Goal: Transaction & Acquisition: Purchase product/service

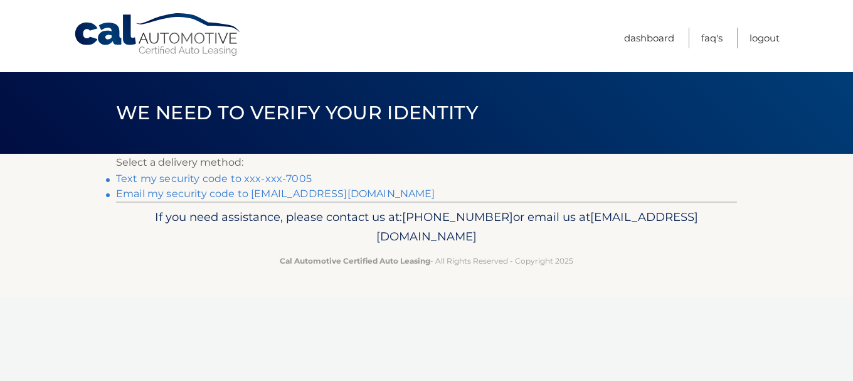
click at [192, 179] on link "Text my security code to xxx-xxx-7005" at bounding box center [214, 179] width 196 height 12
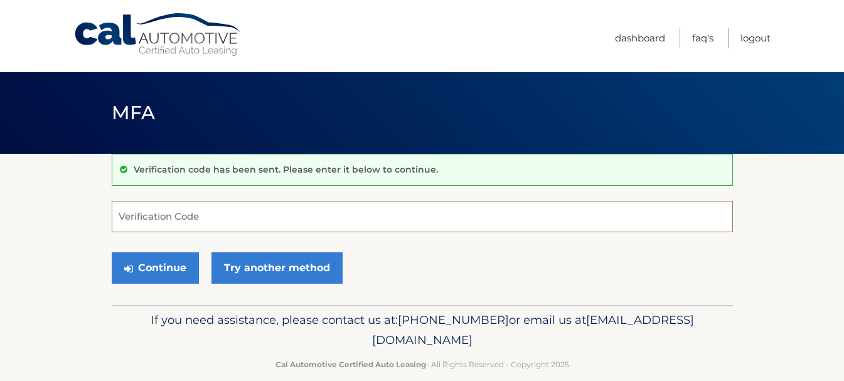
click at [167, 217] on input "Verification Code" at bounding box center [422, 216] width 621 height 31
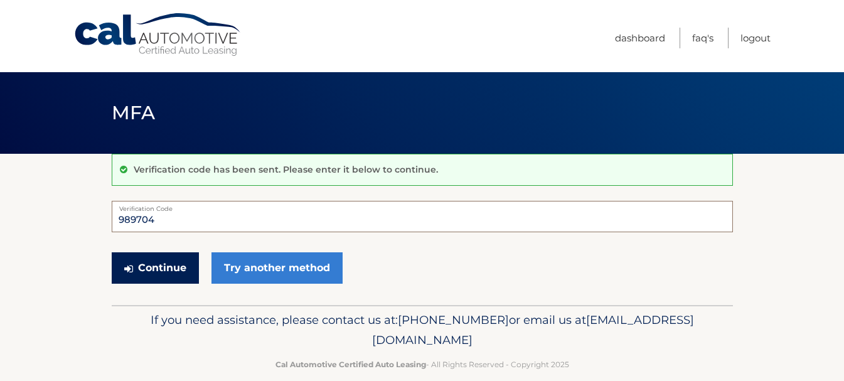
type input "989704"
click at [160, 269] on button "Continue" at bounding box center [155, 267] width 87 height 31
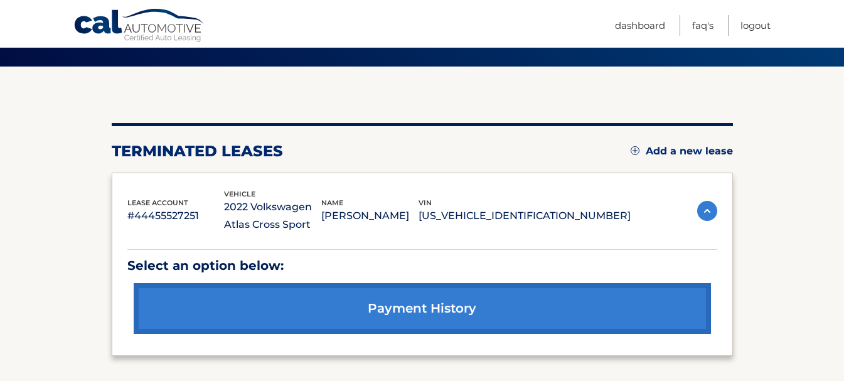
scroll to position [88, 0]
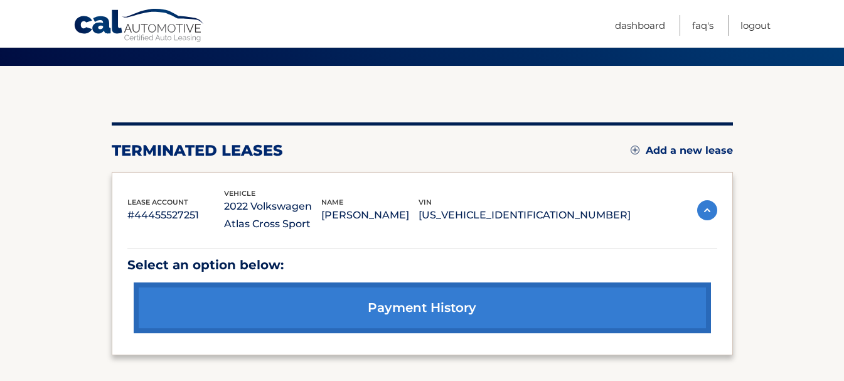
click at [700, 151] on link "Add a new lease" at bounding box center [682, 150] width 102 height 13
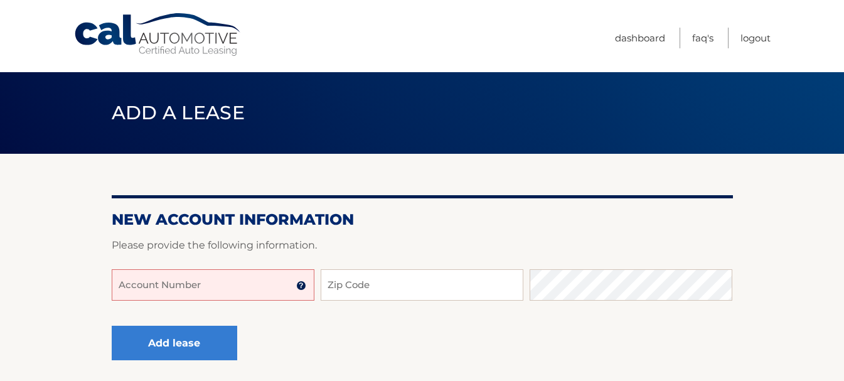
click at [197, 289] on input "Account Number" at bounding box center [213, 284] width 203 height 31
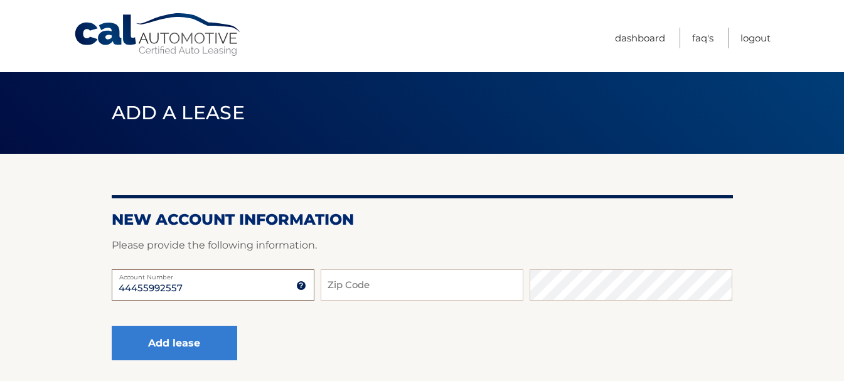
type input "44455992557"
click at [373, 289] on input "Zip Code" at bounding box center [422, 284] width 203 height 31
type input "33076"
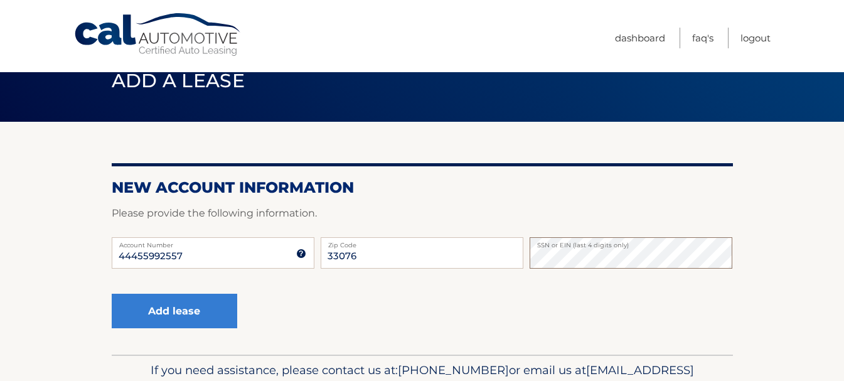
scroll to position [65, 0]
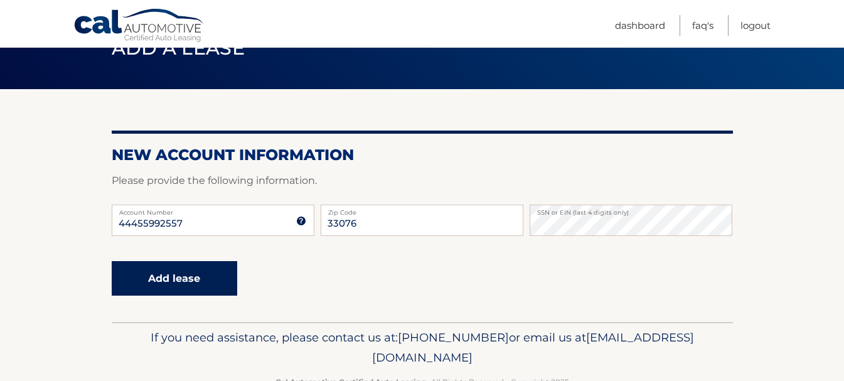
click at [166, 279] on button "Add lease" at bounding box center [174, 278] width 125 height 35
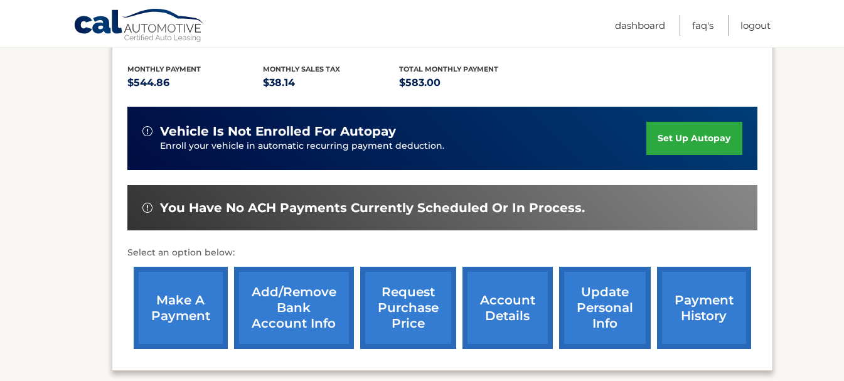
scroll to position [282, 0]
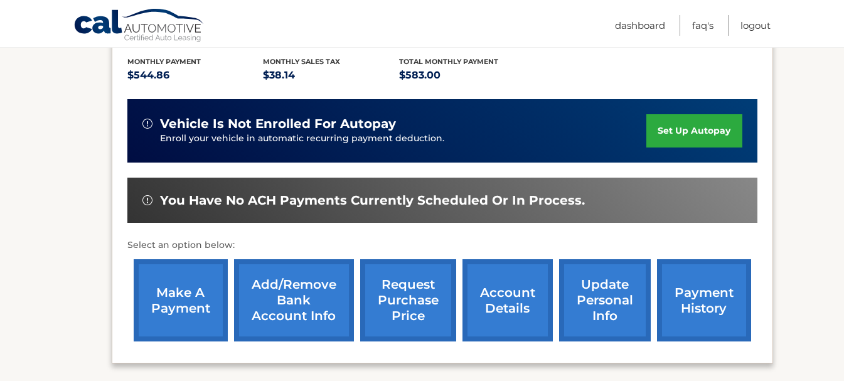
click at [181, 299] on link "make a payment" at bounding box center [181, 300] width 94 height 82
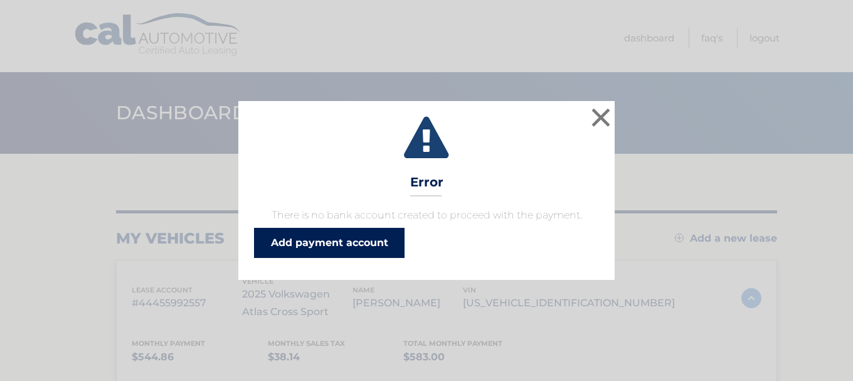
click at [322, 246] on link "Add payment account" at bounding box center [329, 243] width 151 height 30
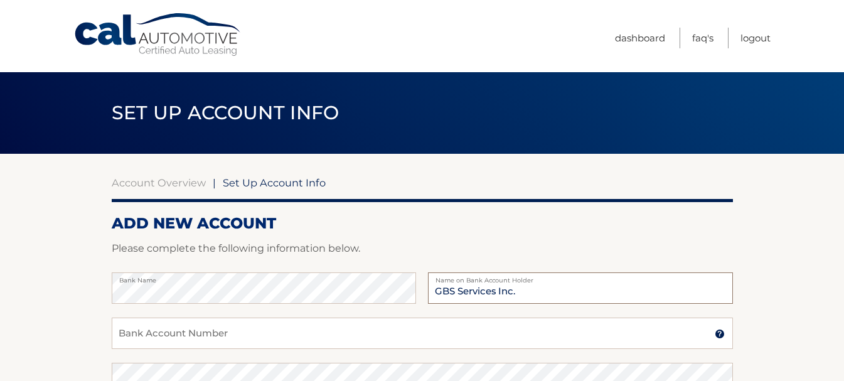
type input "GBS Services Inc."
click at [159, 331] on input "Bank Account Number" at bounding box center [422, 332] width 621 height 31
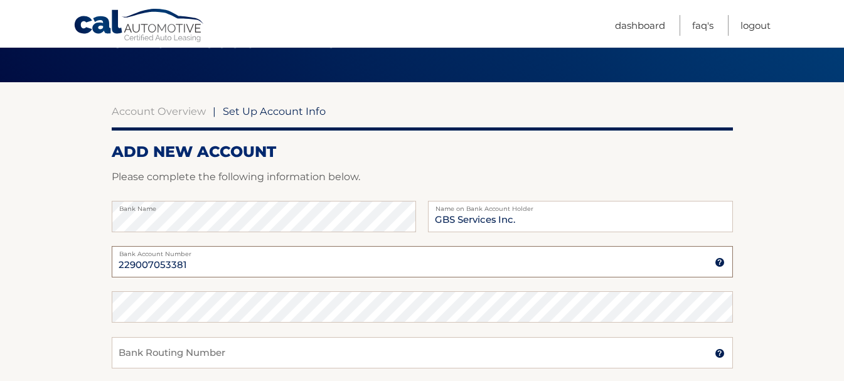
scroll to position [79, 0]
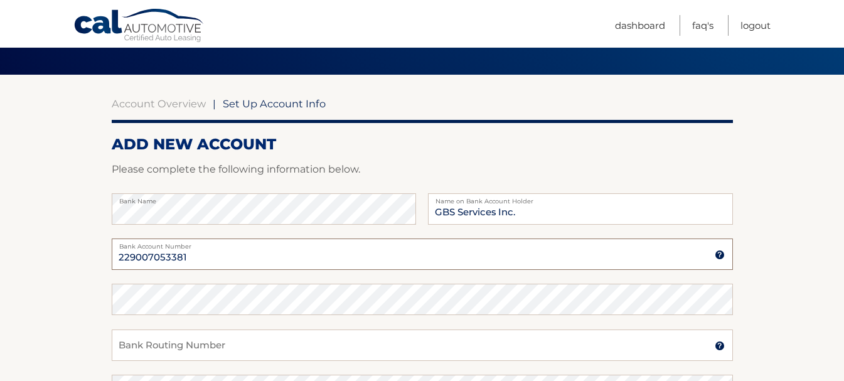
type input "229007053381"
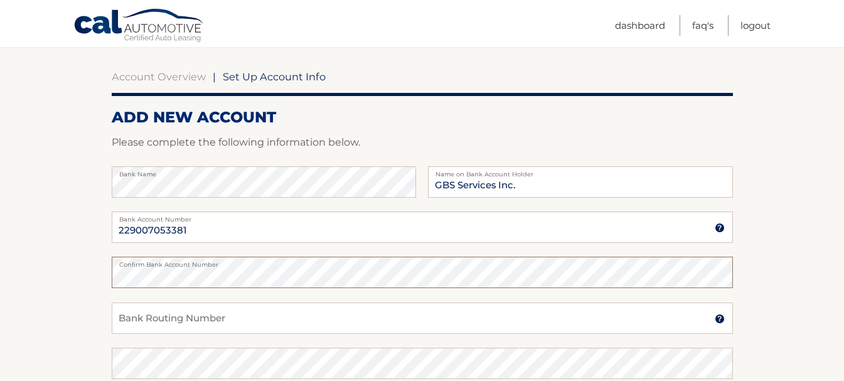
scroll to position [185, 0]
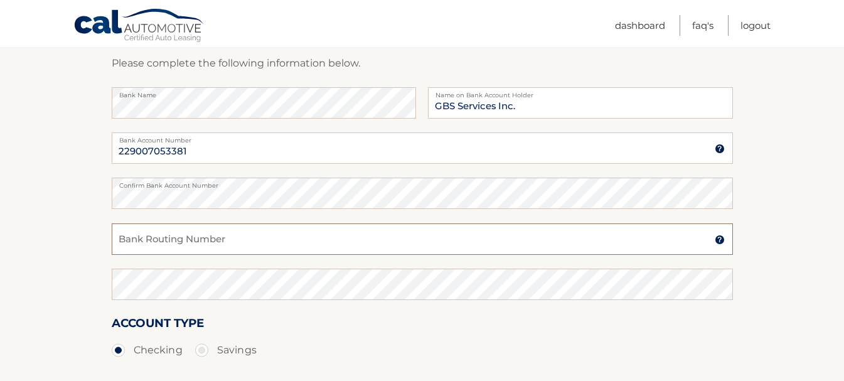
click at [181, 240] on input "Bank Routing Number" at bounding box center [422, 238] width 621 height 31
type input "063100277"
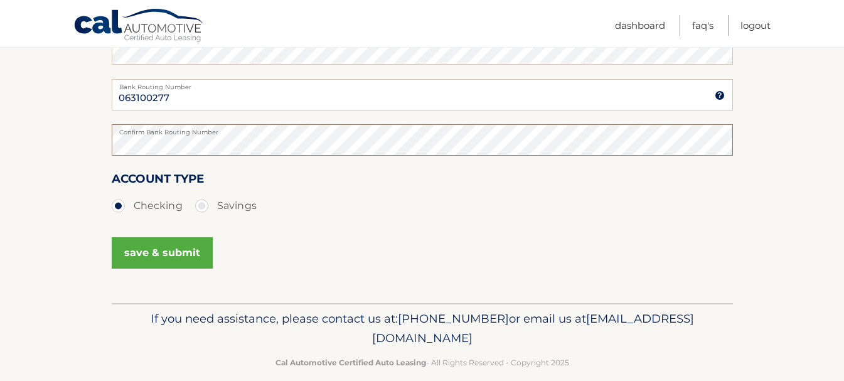
scroll to position [333, 0]
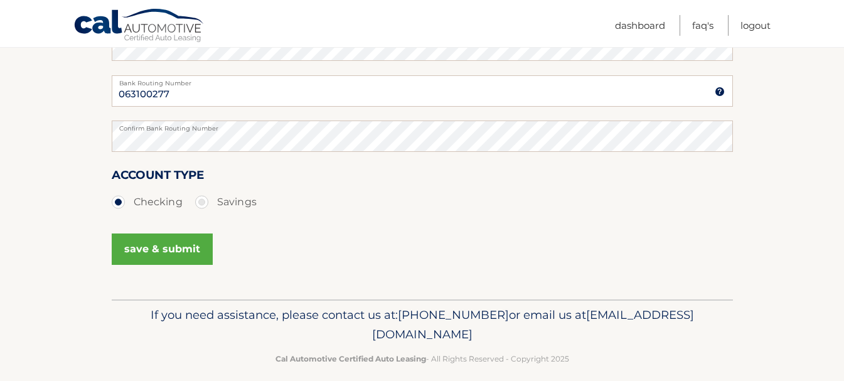
click at [174, 248] on button "save & submit" at bounding box center [162, 248] width 101 height 31
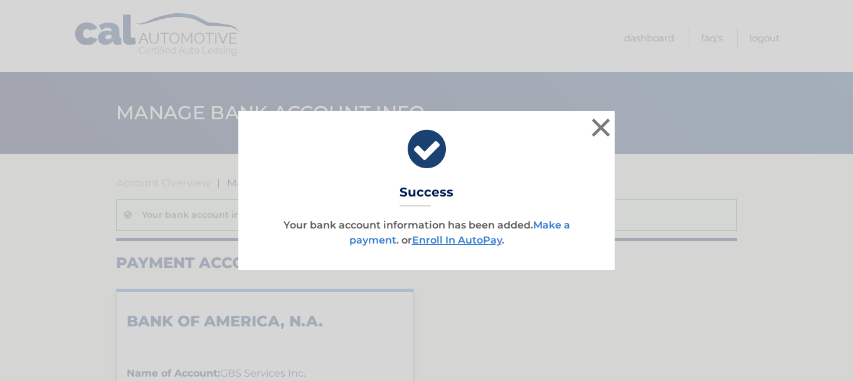
click at [545, 226] on link "Make a payment" at bounding box center [459, 232] width 221 height 27
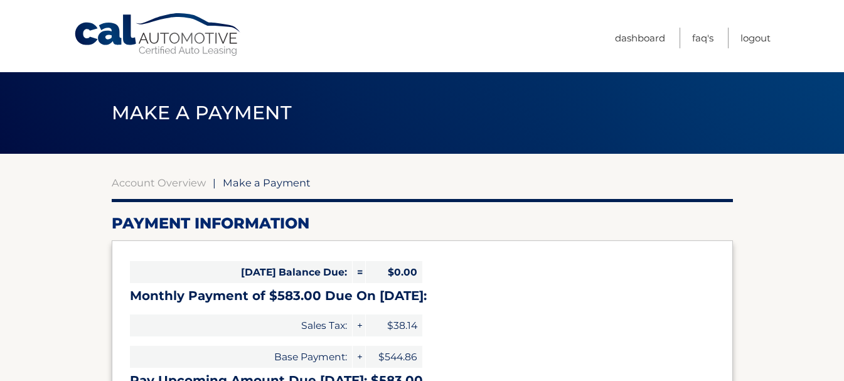
select select "MWY0MjY0MTYtNTRmZi00ZmYyLWFmNDEtODdlZjkwYTgzYjc4"
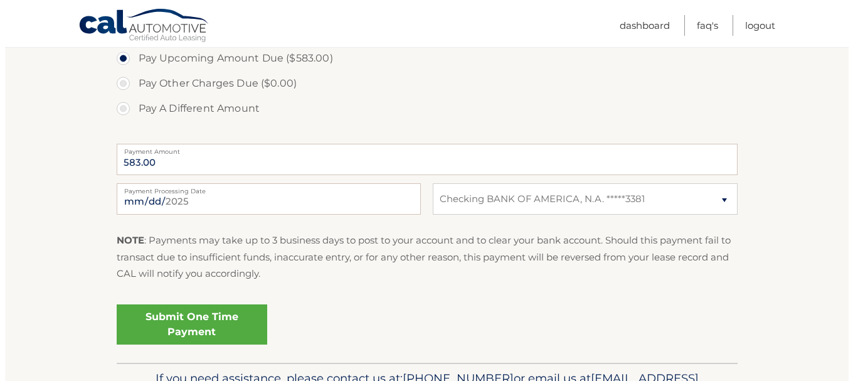
scroll to position [457, 0]
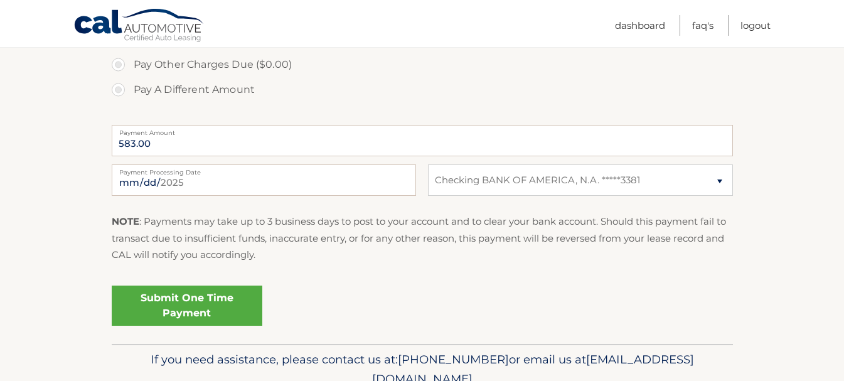
click at [196, 294] on link "Submit One Time Payment" at bounding box center [187, 305] width 151 height 40
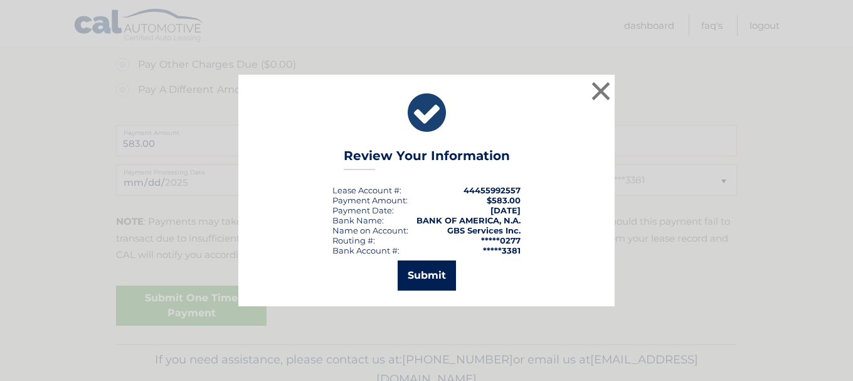
click at [423, 275] on button "Submit" at bounding box center [427, 275] width 58 height 30
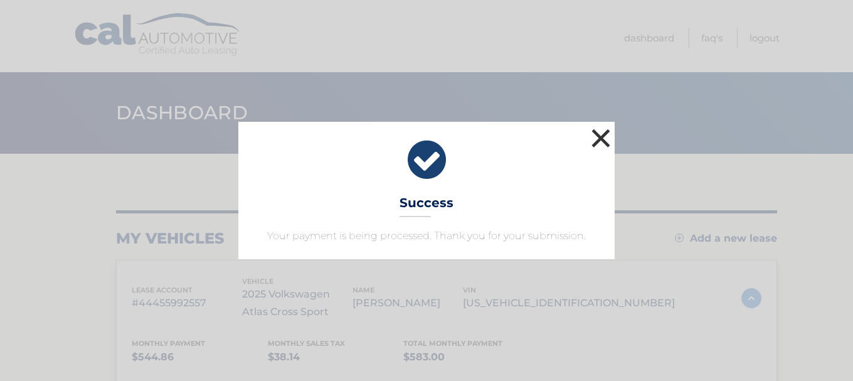
click at [609, 143] on button "×" at bounding box center [601, 137] width 25 height 25
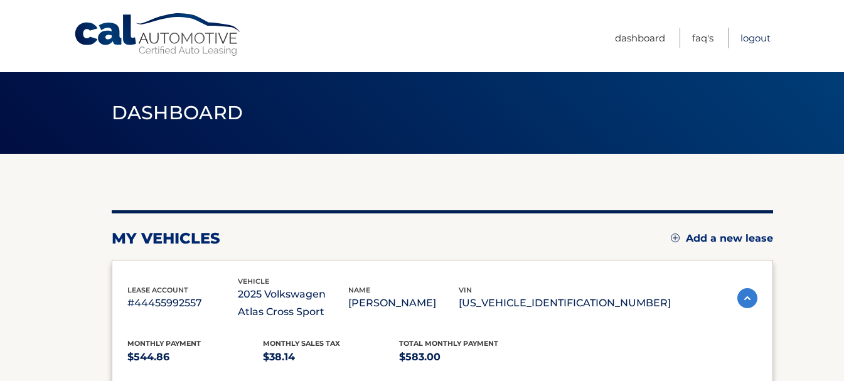
click at [751, 41] on link "Logout" at bounding box center [755, 38] width 30 height 21
